Goal: Obtain resource: Obtain resource

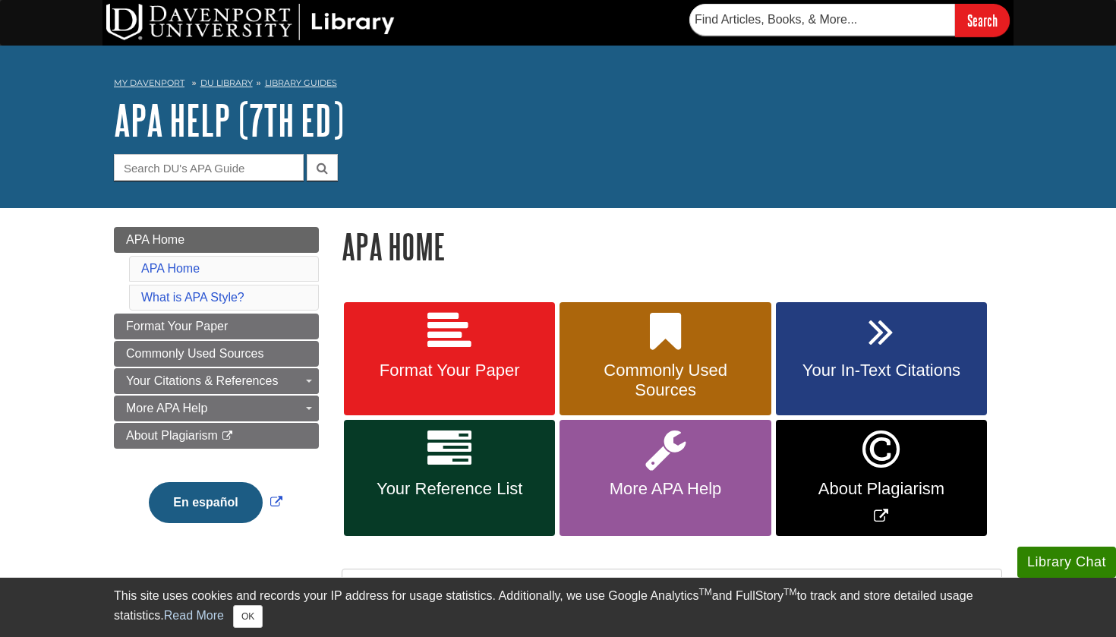
click at [388, 383] on link "Format Your Paper" at bounding box center [449, 359] width 211 height 114
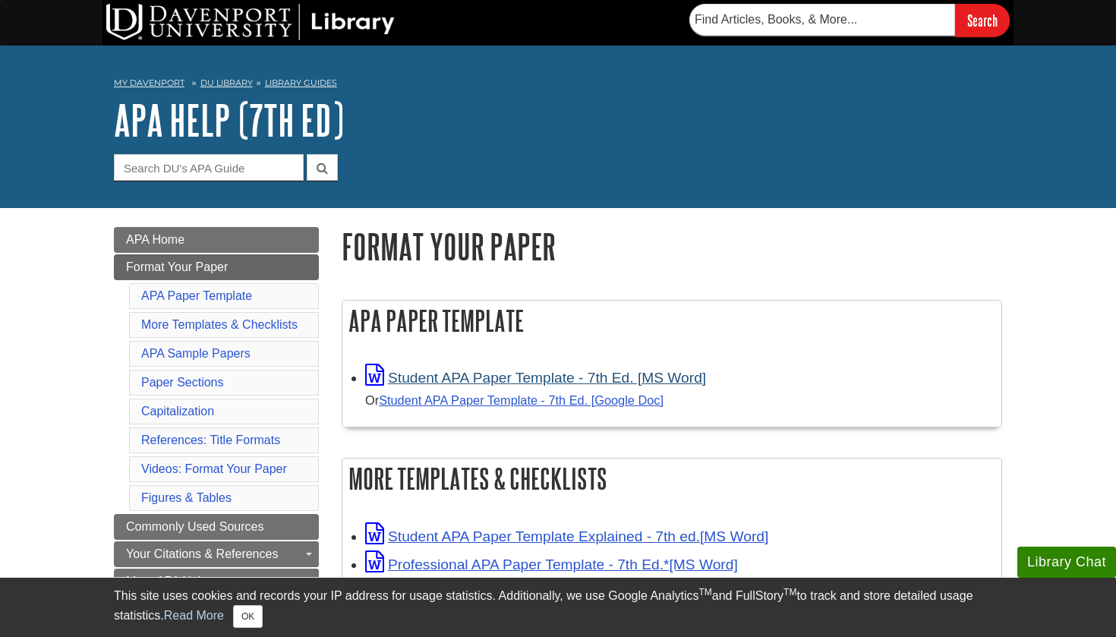
click at [403, 376] on link "Student APA Paper Template - 7th Ed. [MS Word]" at bounding box center [535, 378] width 341 height 16
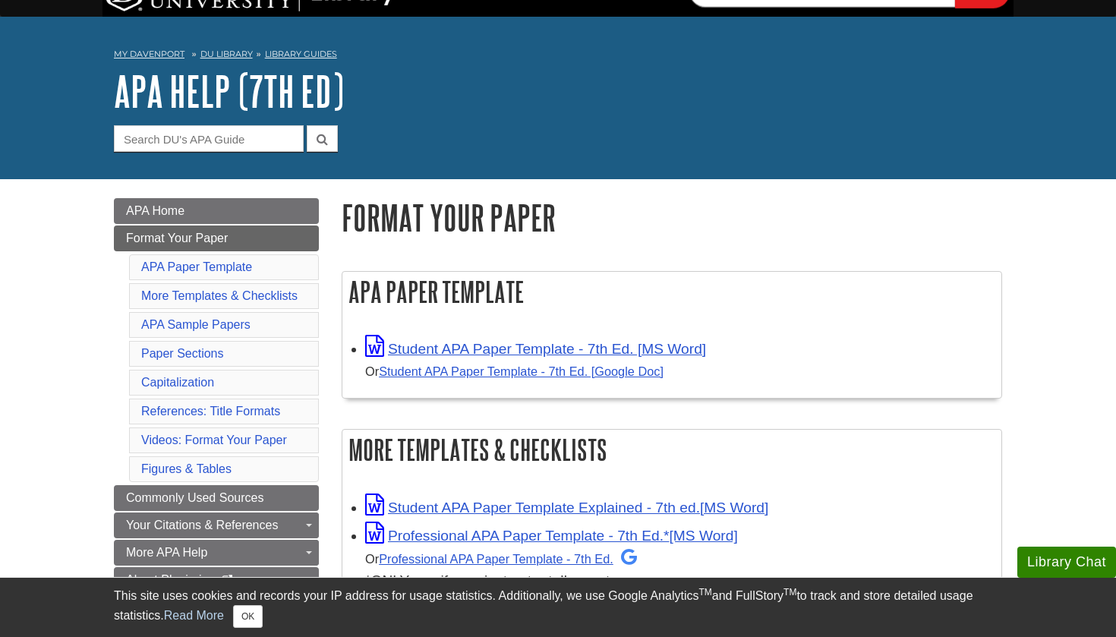
scroll to position [33, 0]
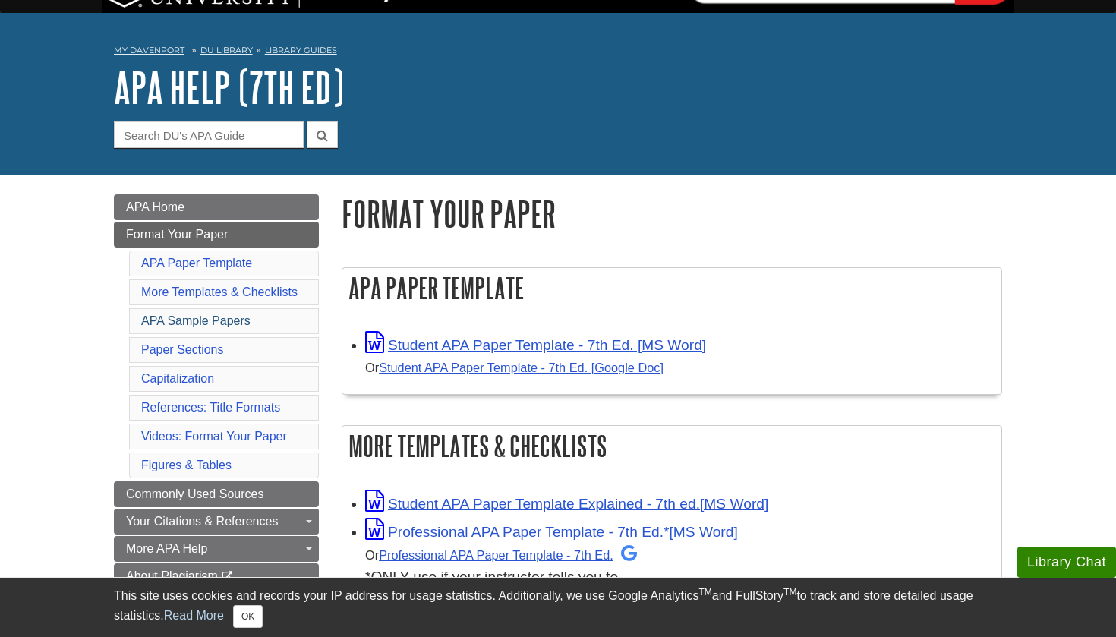
click at [197, 320] on link "APA Sample Papers" at bounding box center [195, 320] width 109 height 13
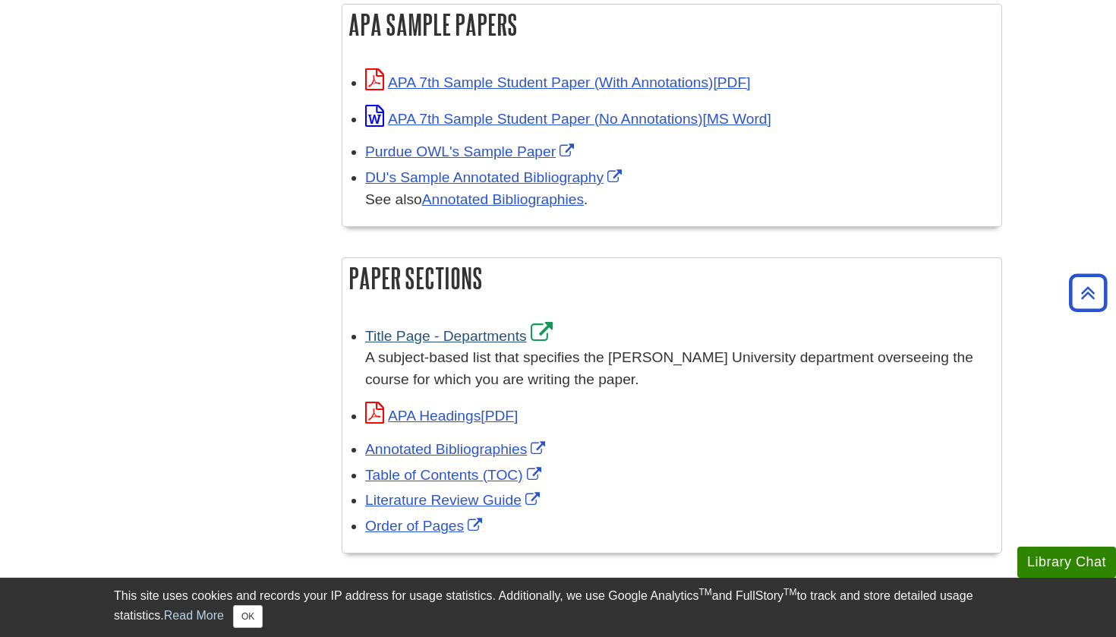
click at [437, 328] on link "Title Page - Departments" at bounding box center [460, 336] width 191 height 16
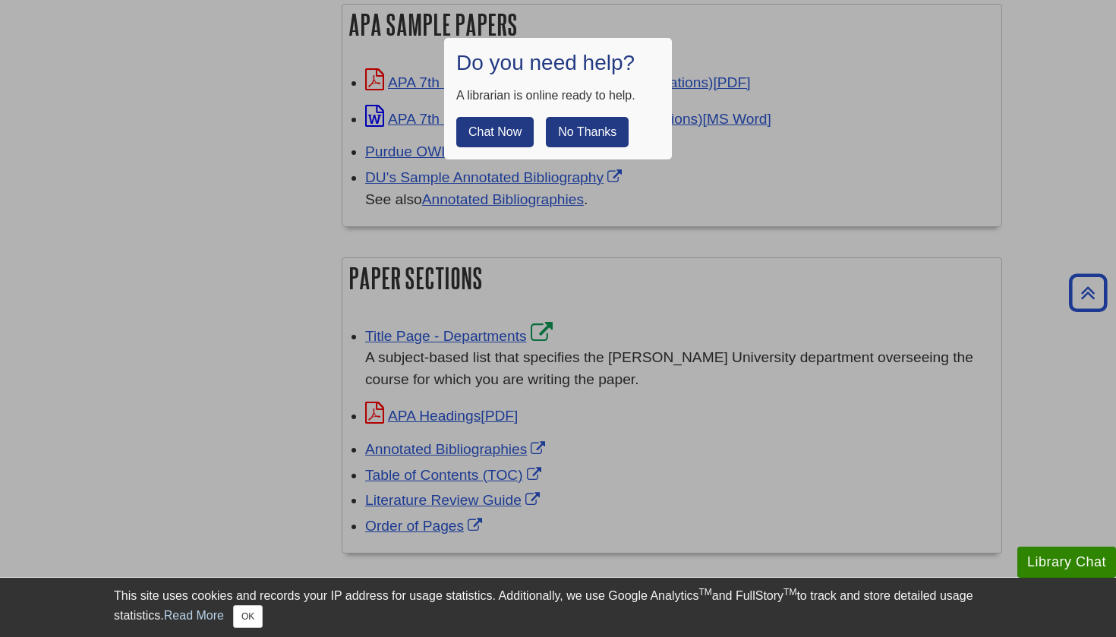
click at [660, 237] on div at bounding box center [558, 318] width 1116 height 637
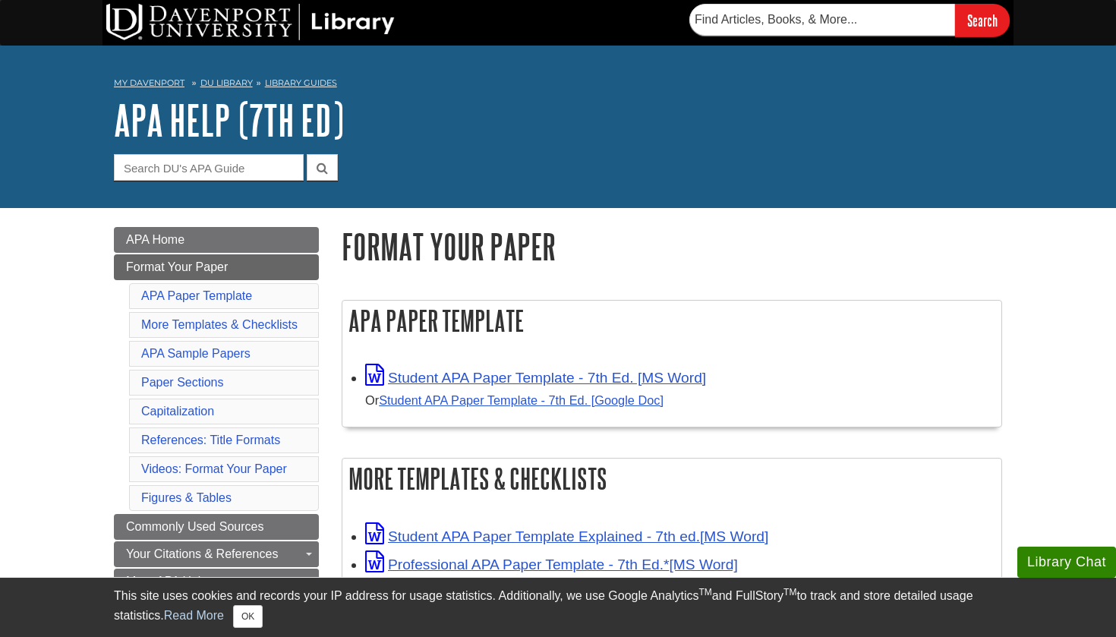
scroll to position [0, 0]
click at [222, 349] on link "APA Sample Papers" at bounding box center [195, 353] width 109 height 13
click at [479, 381] on link "Student APA Paper Template - 7th Ed. [MS Word]" at bounding box center [535, 378] width 341 height 16
click at [1041, 636] on aside "Library Chat This site uses cookies and records your IP address for usage stati…" at bounding box center [558, 607] width 1116 height 60
click at [551, 373] on link "Student APA Paper Template - 7th Ed. [MS Word]" at bounding box center [535, 378] width 341 height 16
